Goal: Feedback & Contribution: Leave review/rating

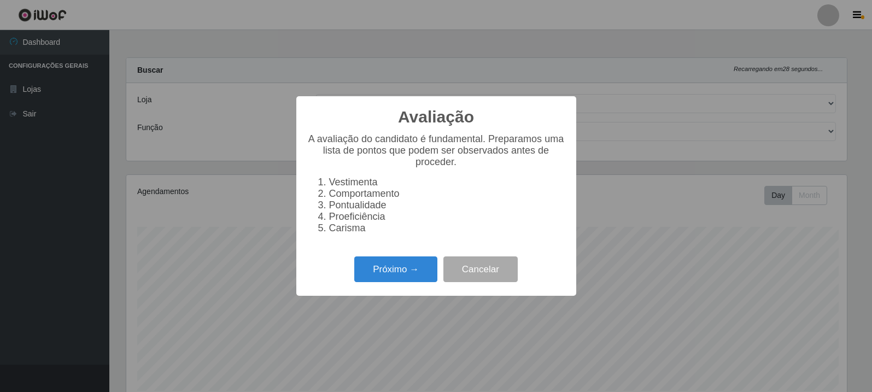
select select "162"
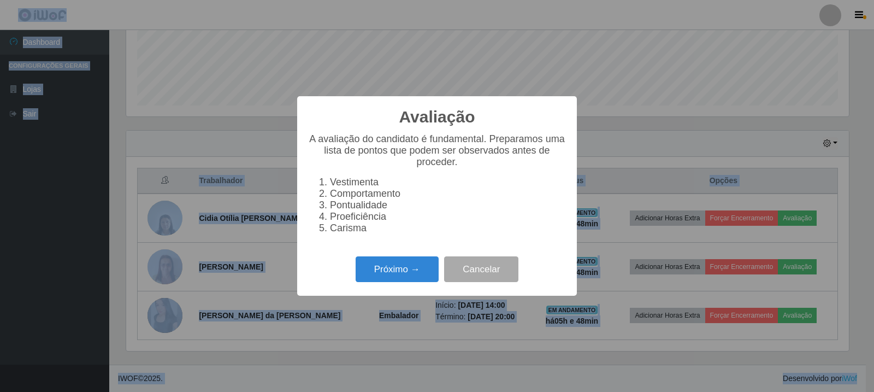
scroll to position [227, 723]
click at [431, 279] on button "Próximo →" at bounding box center [397, 269] width 83 height 26
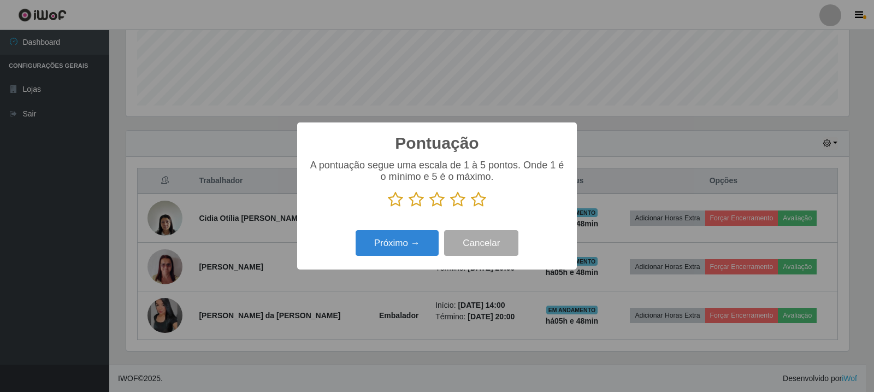
click at [397, 201] on icon at bounding box center [395, 199] width 15 height 16
click at [388, 208] on input "radio" at bounding box center [388, 208] width 0 height 0
click at [407, 237] on button "Próximo →" at bounding box center [397, 243] width 83 height 26
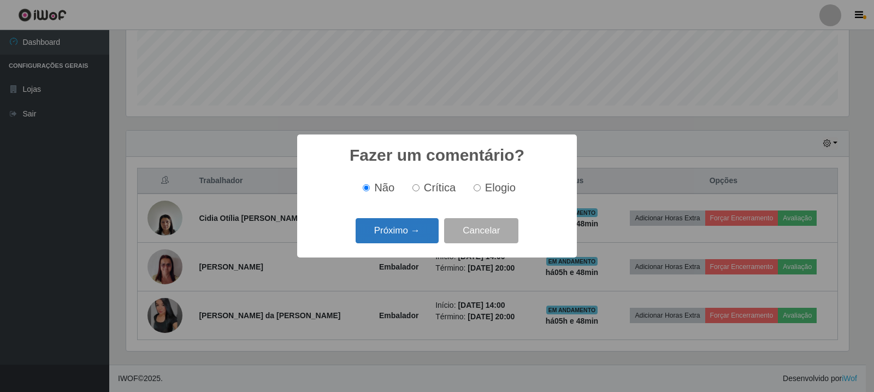
click at [426, 230] on button "Próximo →" at bounding box center [397, 231] width 83 height 26
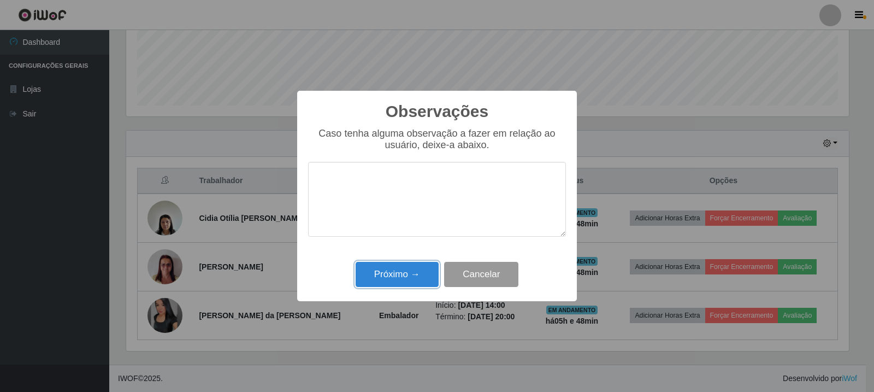
click at [379, 268] on button "Próximo →" at bounding box center [397, 275] width 83 height 26
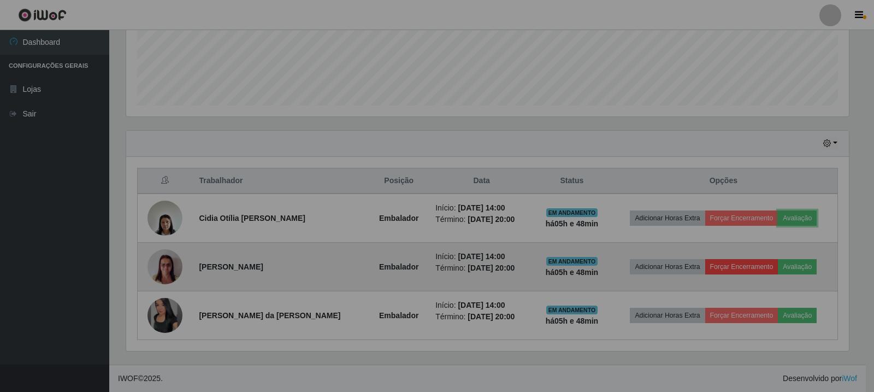
scroll to position [227, 728]
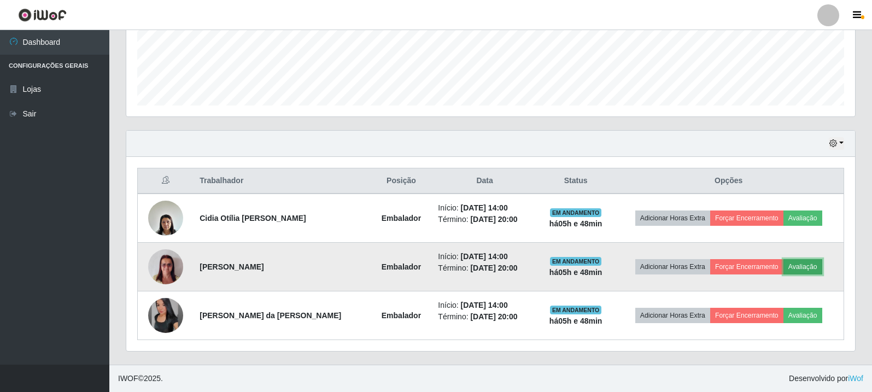
click at [799, 266] on button "Avaliação" at bounding box center [802, 266] width 39 height 15
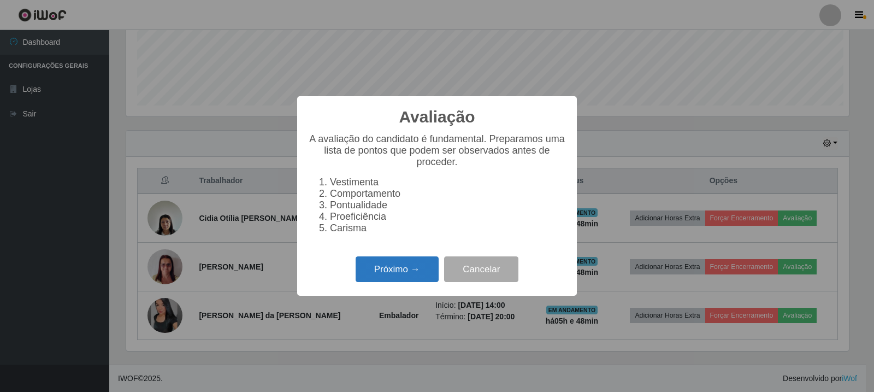
scroll to position [227, 723]
click at [402, 266] on button "Próximo →" at bounding box center [397, 269] width 83 height 26
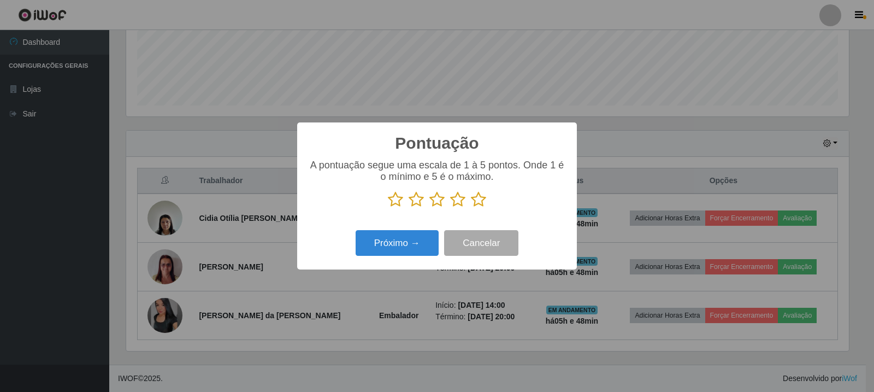
scroll to position [546268, 545772]
drag, startPoint x: 478, startPoint y: 202, endPoint x: 420, endPoint y: 263, distance: 83.5
click at [478, 202] on icon at bounding box center [478, 199] width 15 height 16
click at [471, 208] on input "radio" at bounding box center [471, 208] width 0 height 0
click at [412, 251] on button "Próximo →" at bounding box center [397, 243] width 83 height 26
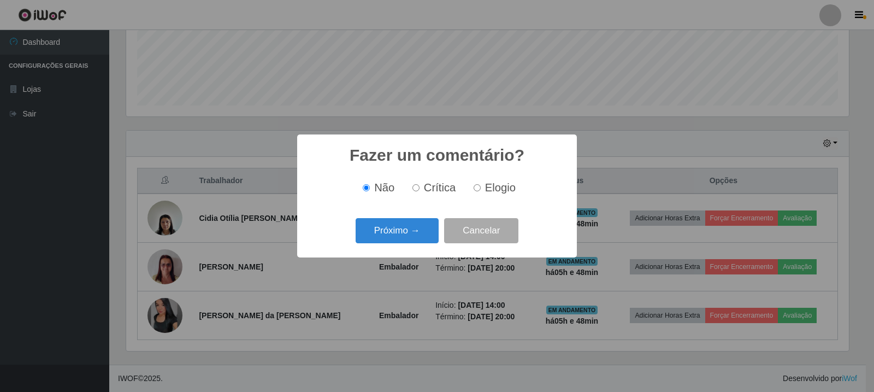
click at [481, 190] on label "Elogio" at bounding box center [492, 187] width 46 height 13
click at [481, 190] on input "Elogio" at bounding box center [477, 187] width 7 height 7
radio input "true"
click at [406, 232] on button "Próximo →" at bounding box center [397, 231] width 83 height 26
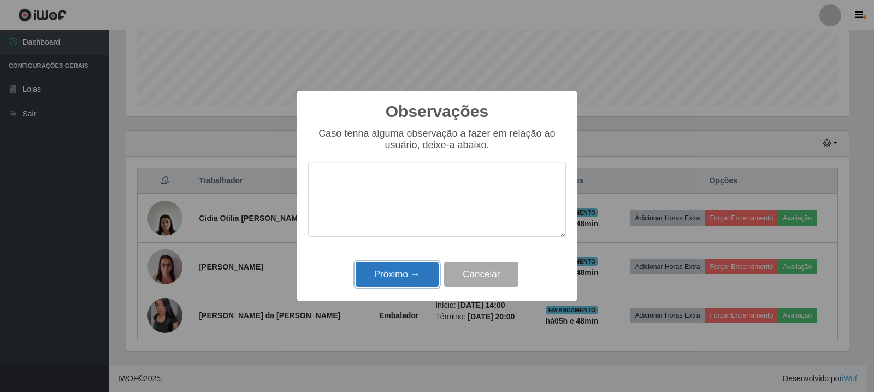
click at [396, 278] on button "Próximo →" at bounding box center [397, 275] width 83 height 26
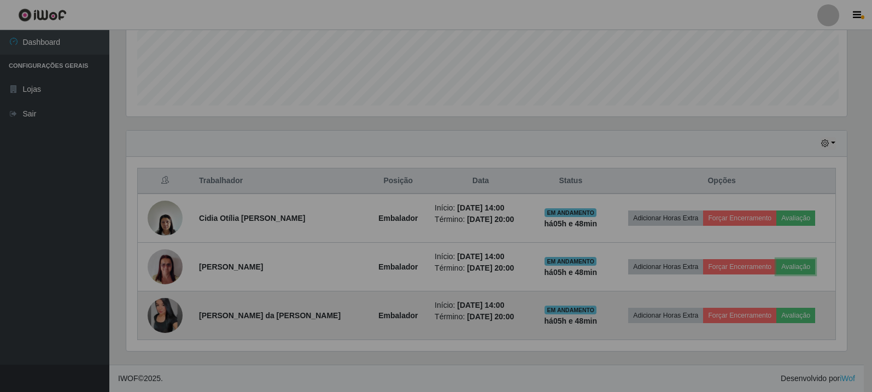
scroll to position [227, 728]
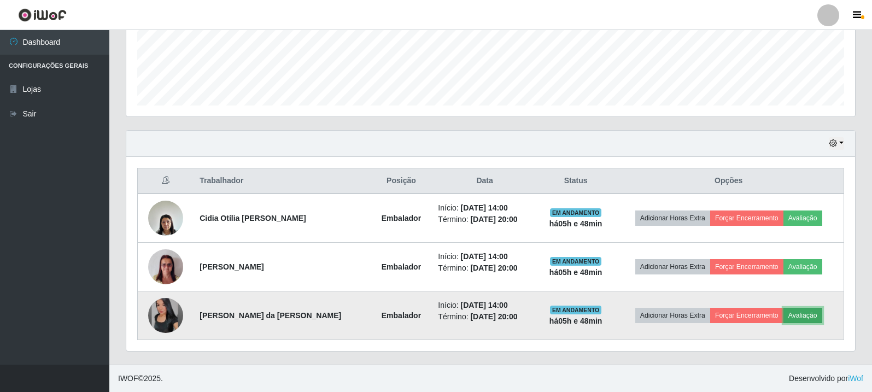
click at [818, 308] on button "Avaliação" at bounding box center [802, 315] width 39 height 15
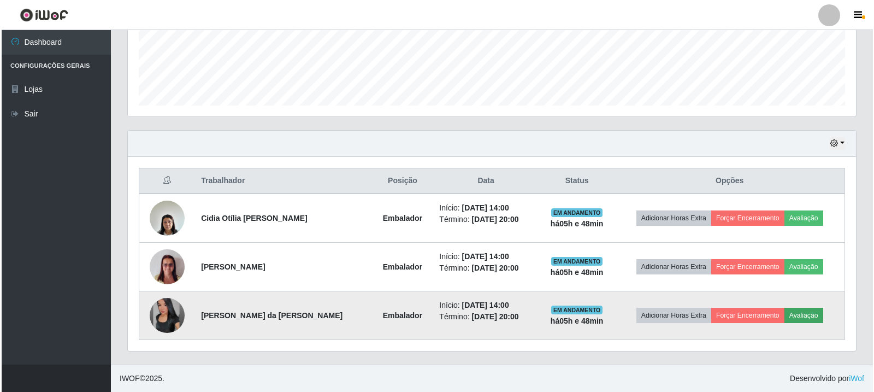
scroll to position [227, 723]
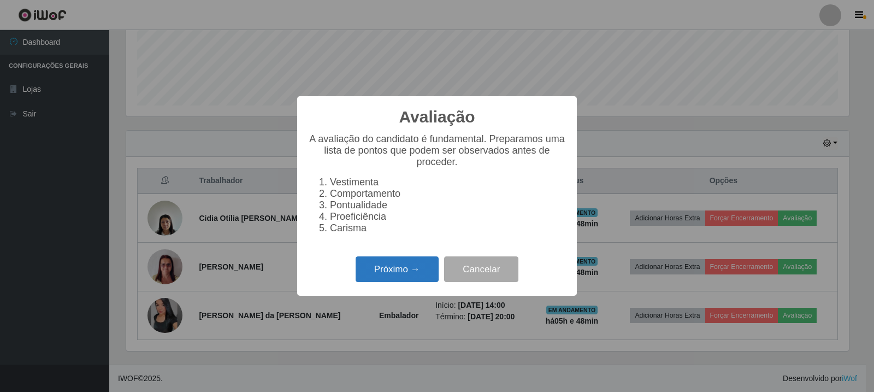
click at [371, 271] on button "Próximo →" at bounding box center [397, 269] width 83 height 26
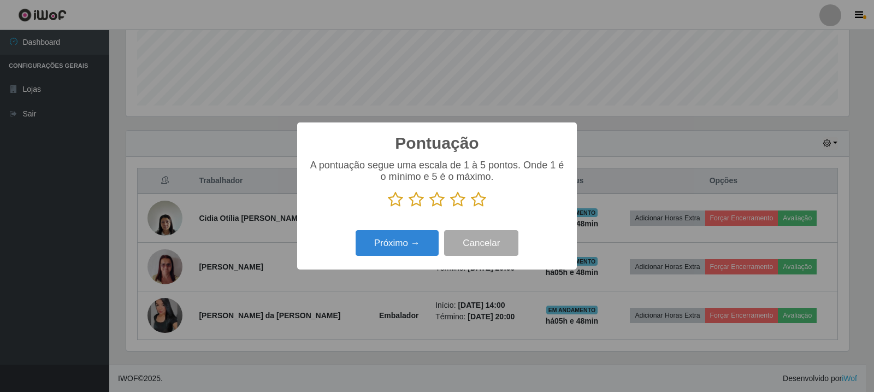
scroll to position [546268, 545772]
click at [479, 198] on icon at bounding box center [478, 199] width 15 height 16
click at [471, 208] on input "radio" at bounding box center [471, 208] width 0 height 0
click at [410, 246] on button "Próximo →" at bounding box center [397, 243] width 83 height 26
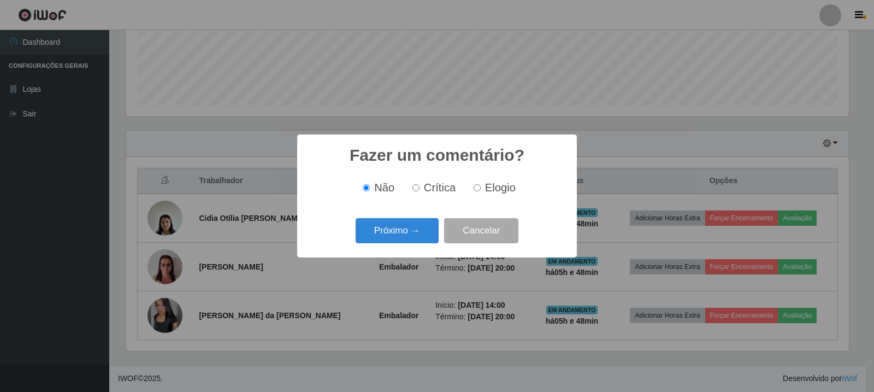
click at [491, 189] on span "Elogio" at bounding box center [500, 187] width 31 height 12
click at [481, 189] on input "Elogio" at bounding box center [477, 187] width 7 height 7
radio input "true"
click at [402, 234] on button "Próximo →" at bounding box center [397, 231] width 83 height 26
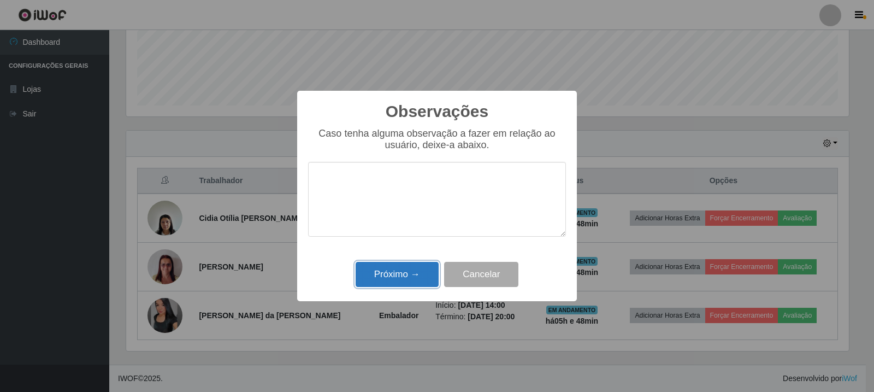
click at [407, 269] on button "Próximo →" at bounding box center [397, 275] width 83 height 26
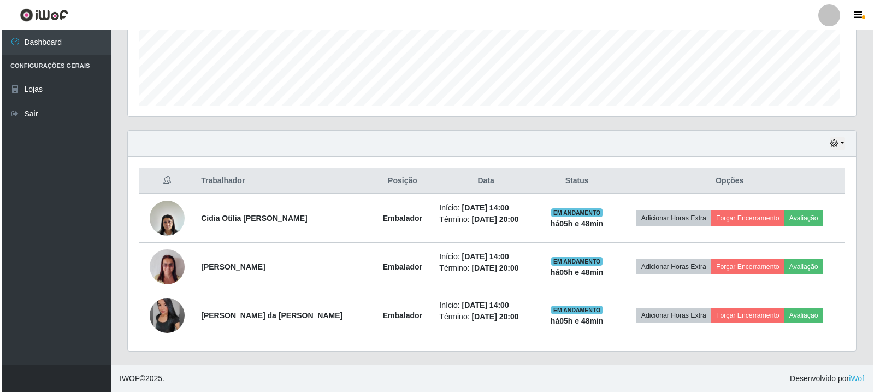
scroll to position [227, 728]
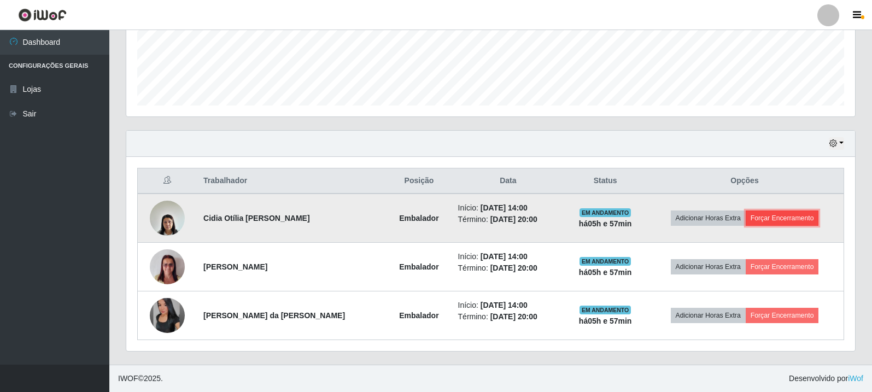
click at [800, 215] on button "Forçar Encerramento" at bounding box center [781, 217] width 73 height 15
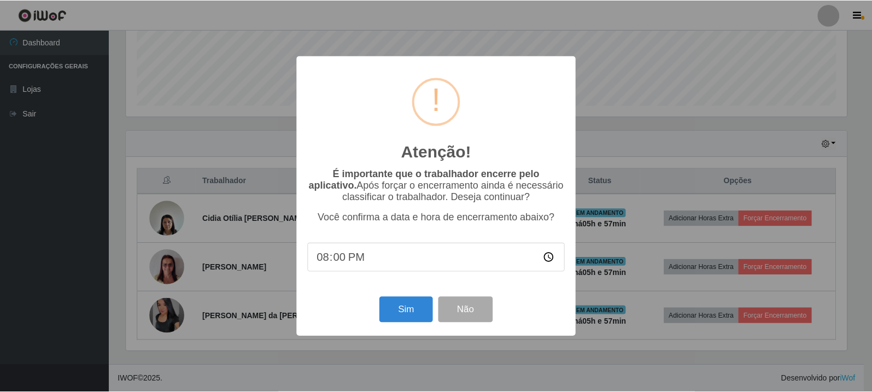
scroll to position [227, 723]
click at [396, 320] on button "Sim" at bounding box center [406, 310] width 53 height 26
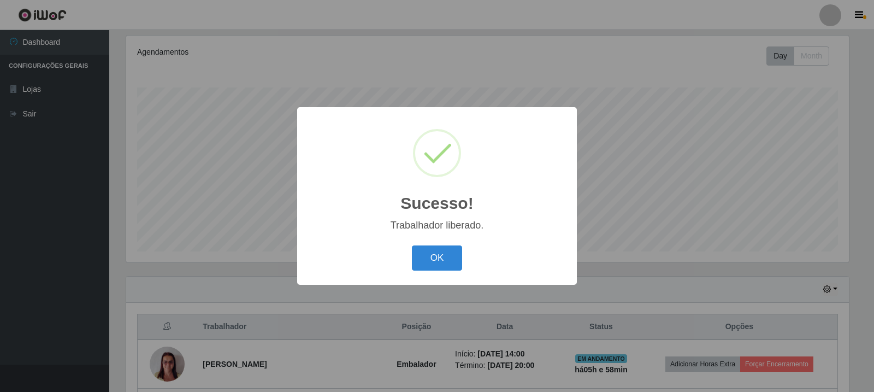
drag, startPoint x: 449, startPoint y: 258, endPoint x: 780, endPoint y: 297, distance: 333.4
click at [449, 258] on button "OK" at bounding box center [437, 258] width 51 height 26
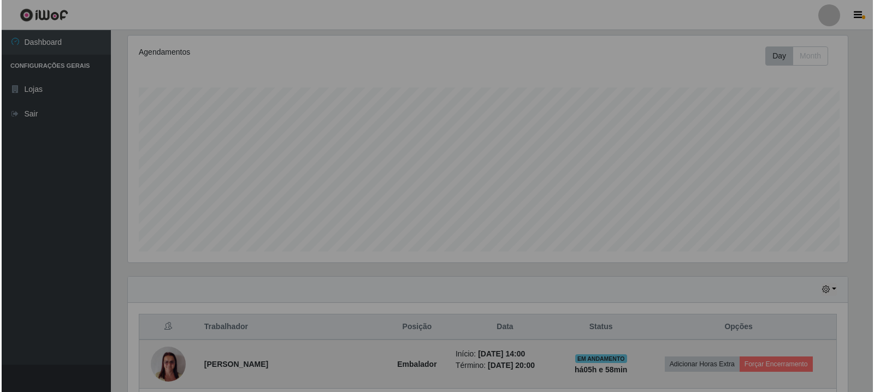
scroll to position [227, 728]
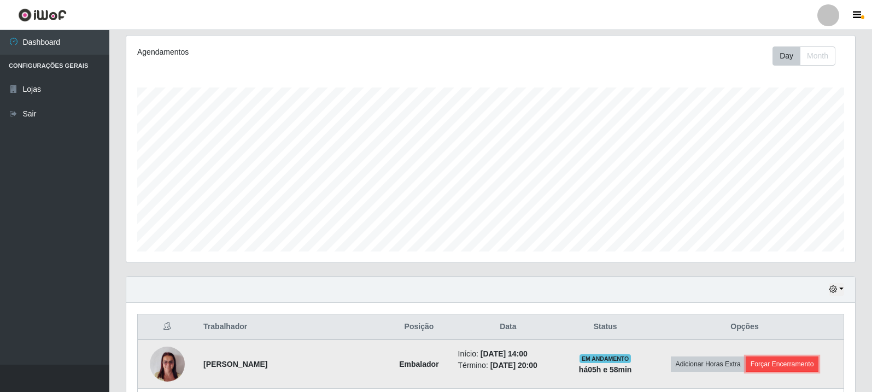
click at [812, 370] on button "Forçar Encerramento" at bounding box center [781, 363] width 73 height 15
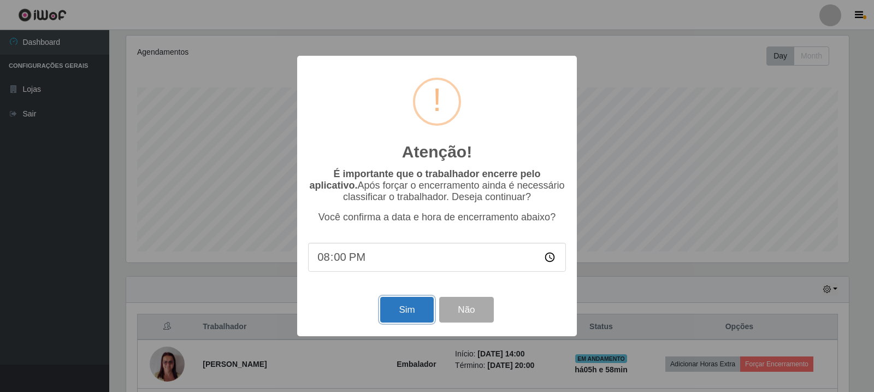
click at [409, 316] on button "Sim" at bounding box center [406, 310] width 53 height 26
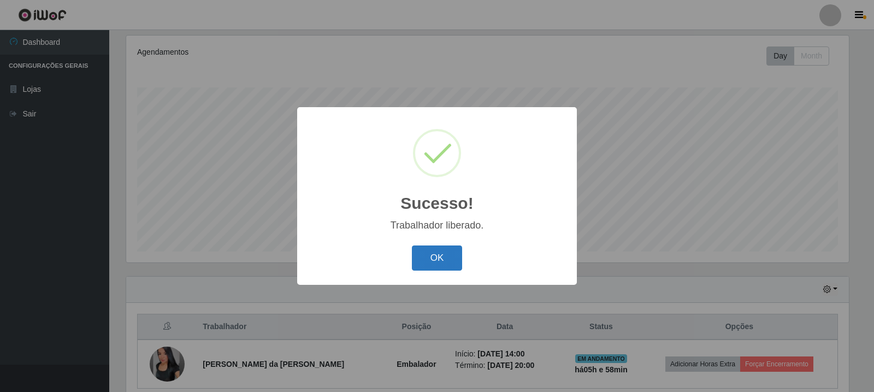
click at [430, 256] on button "OK" at bounding box center [437, 258] width 51 height 26
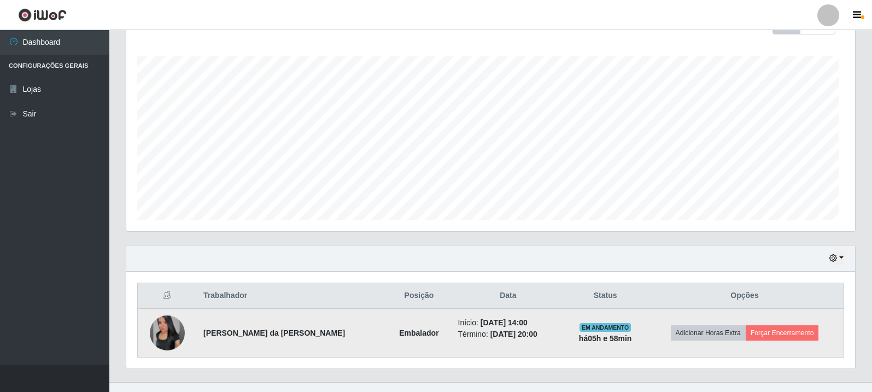
scroll to position [188, 0]
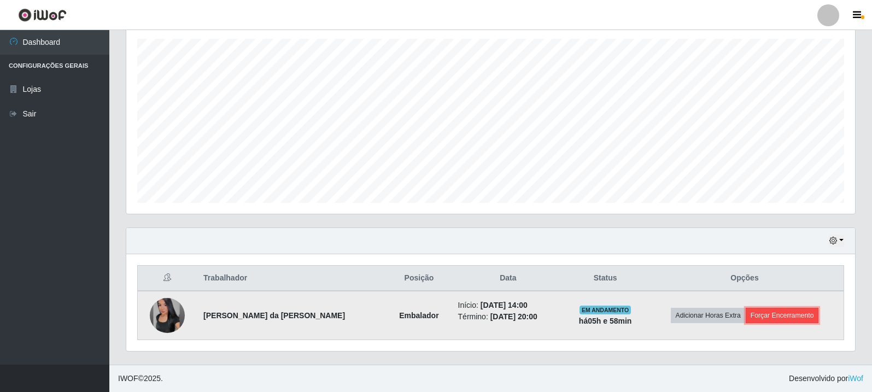
click at [802, 321] on button "Forçar Encerramento" at bounding box center [781, 315] width 73 height 15
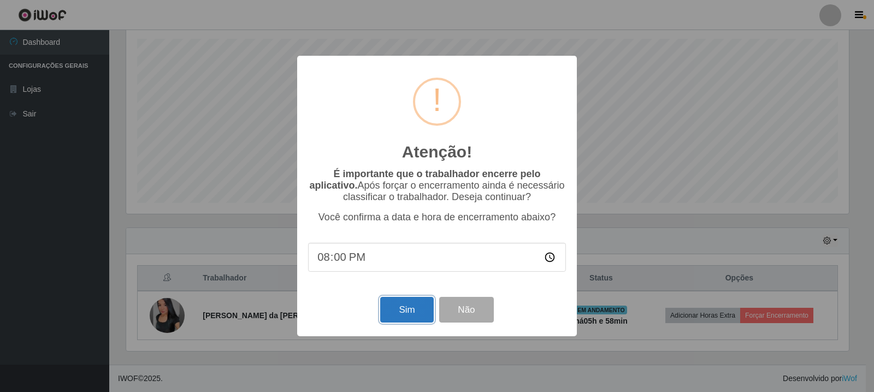
click at [395, 321] on button "Sim" at bounding box center [406, 310] width 53 height 26
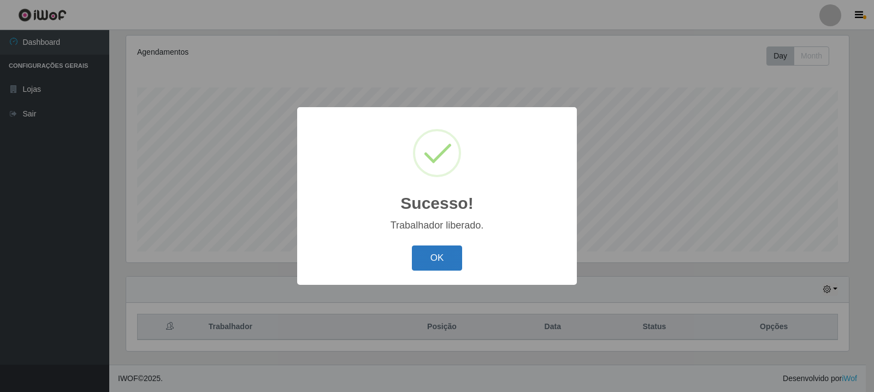
click at [436, 263] on button "OK" at bounding box center [437, 258] width 51 height 26
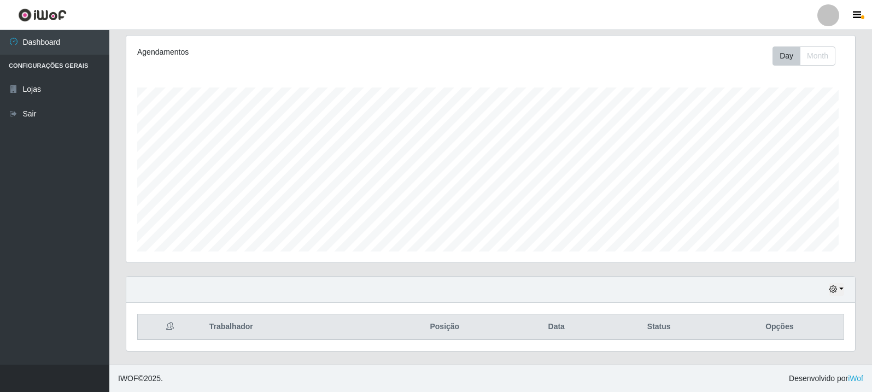
scroll to position [227, 728]
